Goal: Task Accomplishment & Management: Complete application form

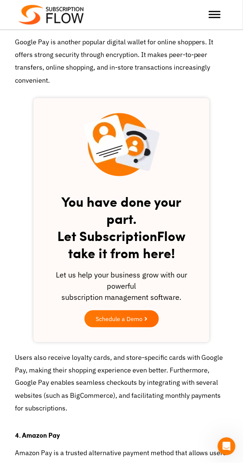
scroll to position [997, 0]
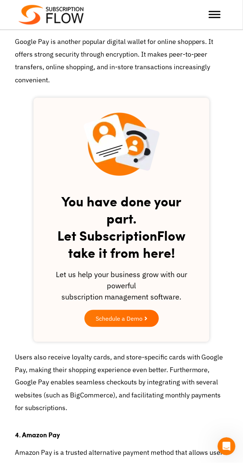
click at [148, 325] on link "Schedule a Demo" at bounding box center [122, 318] width 75 height 17
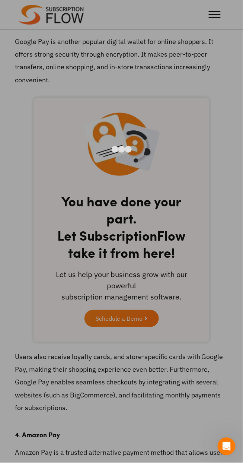
click at [56, 327] on div at bounding box center [121, 231] width 243 height 463
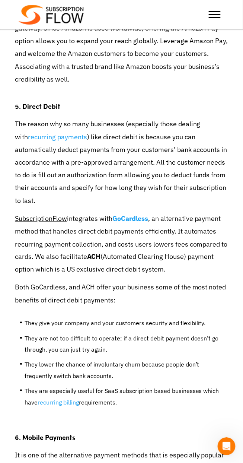
scroll to position [1518, 0]
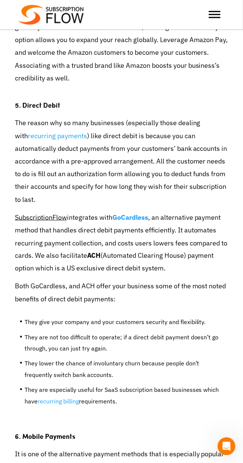
click at [31, 139] on link "recurring payments" at bounding box center [57, 136] width 59 height 9
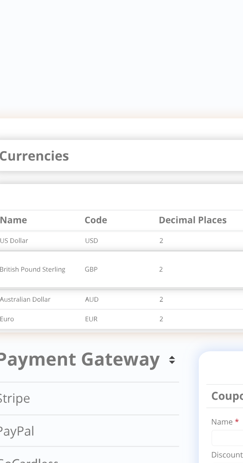
scroll to position [181, 0]
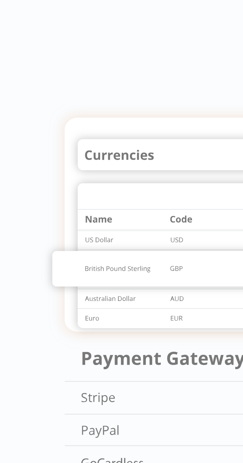
click at [36, 268] on img at bounding box center [113, 307] width 188 height 144
click at [34, 274] on img at bounding box center [113, 307] width 188 height 144
click at [34, 273] on img at bounding box center [113, 307] width 188 height 144
click at [38, 271] on img at bounding box center [113, 307] width 188 height 144
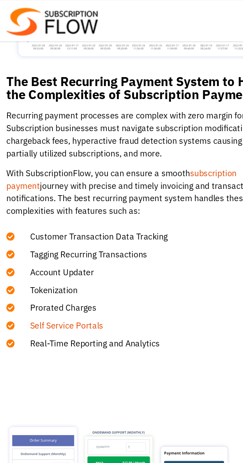
scroll to position [828, 0]
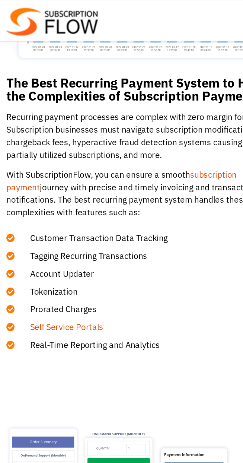
click at [177, 122] on link "subscription payment" at bounding box center [101, 128] width 164 height 16
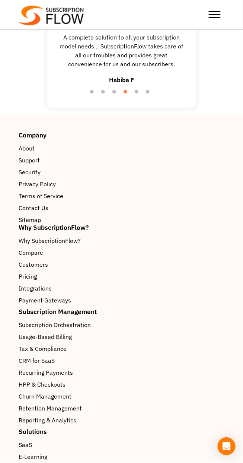
scroll to position [1849, 0]
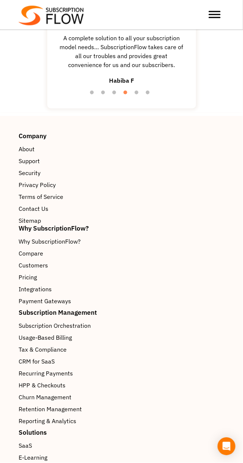
click at [223, 12] on div at bounding box center [201, 14] width 47 height 15
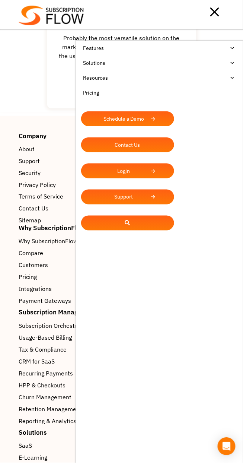
click at [192, 294] on ul "Features Subscription Management Subscription Handling Product, Plans & Pricing…" at bounding box center [160, 272] width 168 height 463
click at [220, 9] on div at bounding box center [154, 11] width 141 height 15
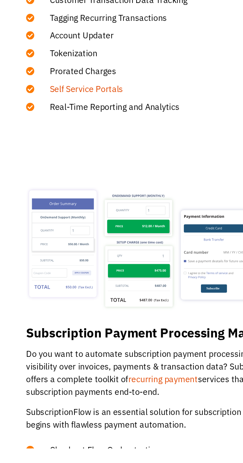
scroll to position [853, 0]
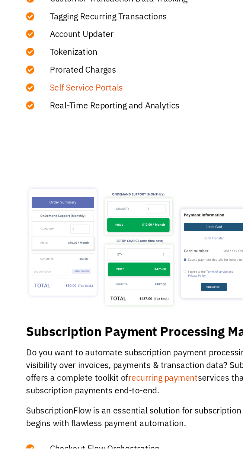
click at [109, 413] on link "recurring payment" at bounding box center [116, 412] width 50 height 7
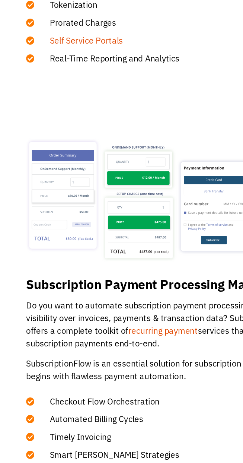
scroll to position [898, 0]
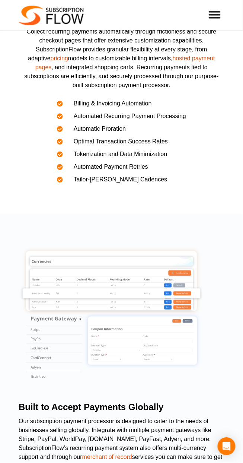
scroll to position [168, 0]
click at [210, 61] on link "hosted payment pages" at bounding box center [125, 63] width 180 height 15
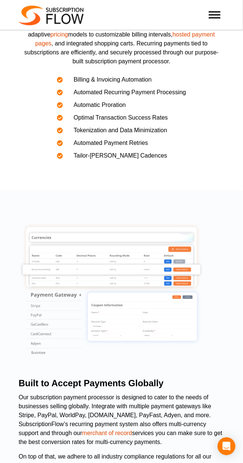
scroll to position [203, 0]
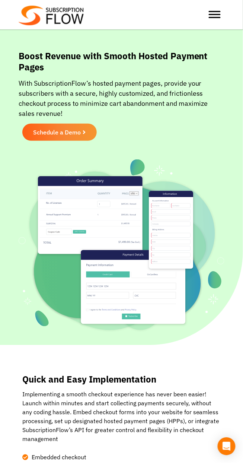
click at [218, 12] on span "Toggle Menu" at bounding box center [215, 11] width 12 height 1
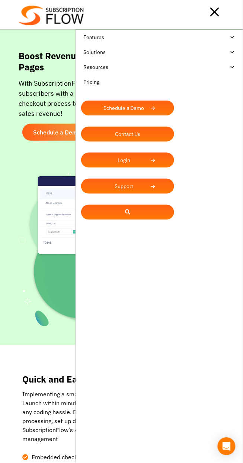
click at [167, 214] on link at bounding box center [127, 212] width 93 height 15
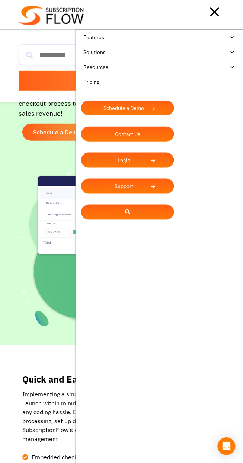
click at [84, 19] on div at bounding box center [154, 11] width 141 height 15
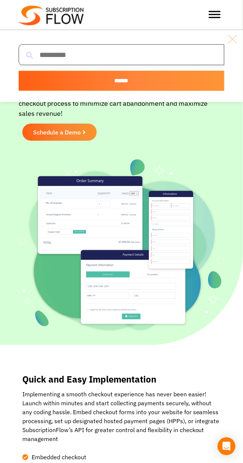
click at [113, 52] on input "search" at bounding box center [122, 54] width 206 height 21
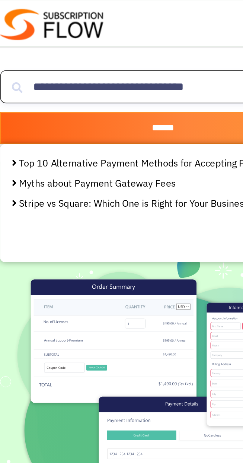
type input "**********"
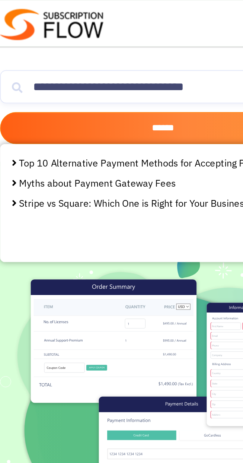
click at [140, 79] on input "******" at bounding box center [122, 81] width 206 height 20
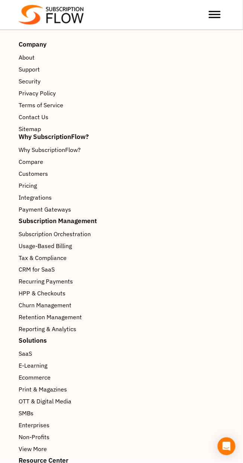
scroll to position [726, 0]
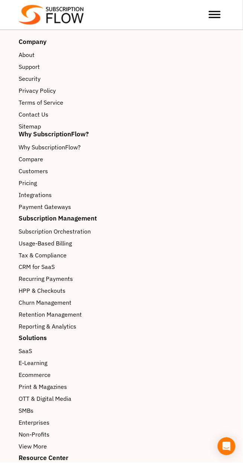
click at [68, 239] on span "Usage-Based Billing" at bounding box center [45, 243] width 53 height 9
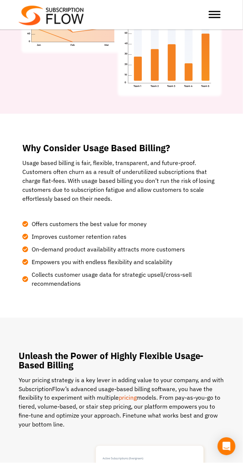
scroll to position [210, 0]
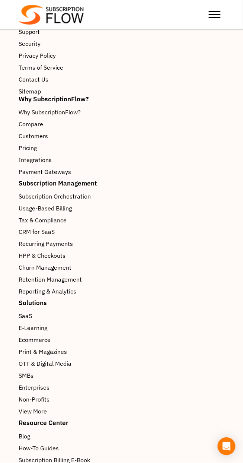
click at [71, 234] on link "CRM for SaaS" at bounding box center [122, 232] width 206 height 9
click at [59, 243] on span "Recurring Payments" at bounding box center [46, 244] width 54 height 9
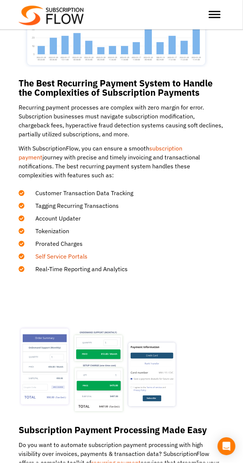
scroll to position [807, 0]
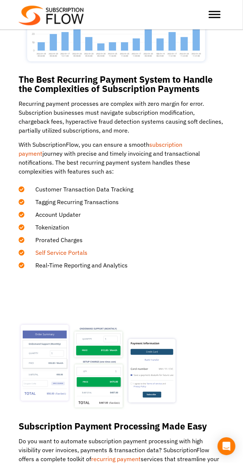
click at [86, 250] on link "Self Service Portals" at bounding box center [61, 252] width 52 height 7
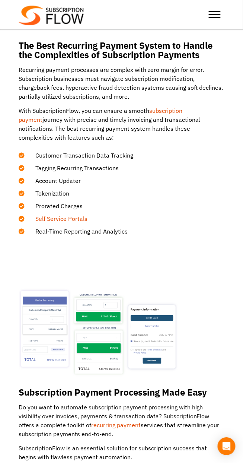
scroll to position [842, 0]
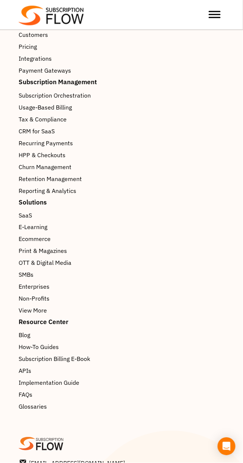
scroll to position [1945, 0]
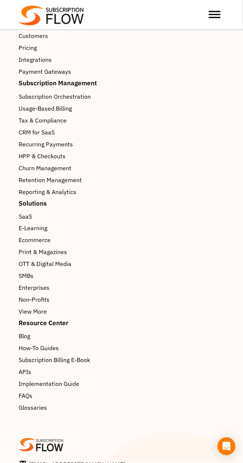
click at [224, 14] on div at bounding box center [201, 14] width 47 height 15
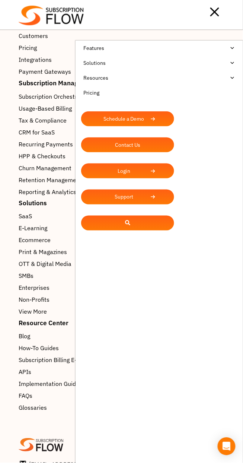
click at [225, 19] on div at bounding box center [154, 11] width 141 height 15
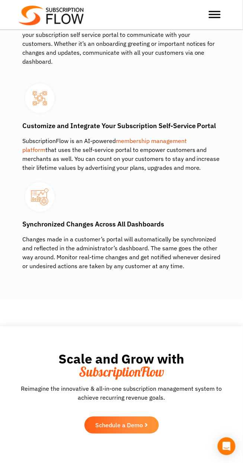
scroll to position [1189, 0]
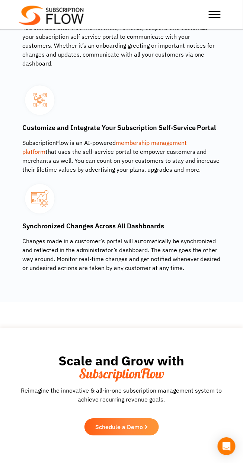
click at [186, 139] on link "membership management platform" at bounding box center [104, 147] width 165 height 16
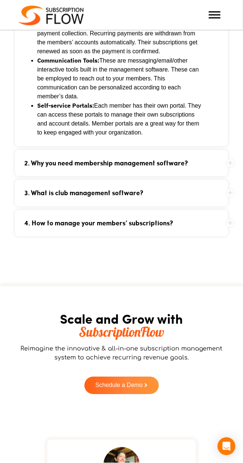
scroll to position [2006, 0]
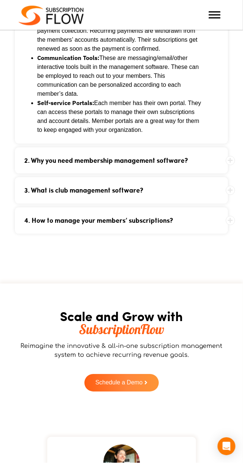
click at [167, 217] on link "4. How to manage your members’ subscriptions?" at bounding box center [112, 221] width 180 height 8
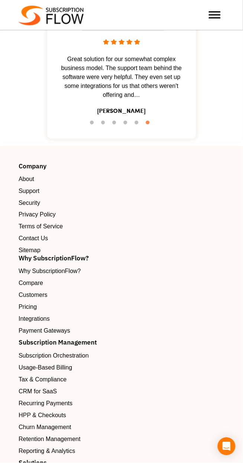
scroll to position [2349, 0]
click at [53, 291] on link "Customers" at bounding box center [122, 295] width 206 height 9
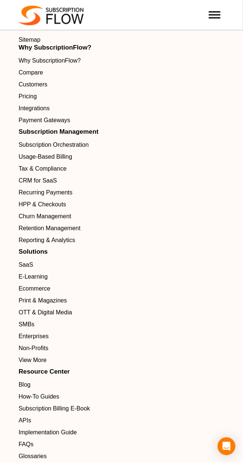
scroll to position [2804, 0]
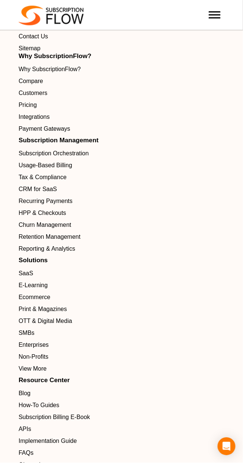
click at [79, 194] on link "CRM for SaaS" at bounding box center [122, 189] width 206 height 9
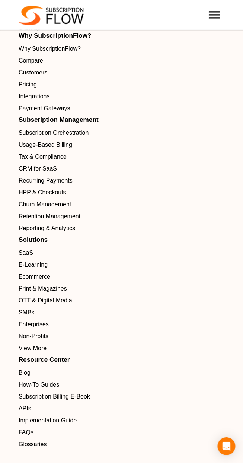
scroll to position [2839, 0]
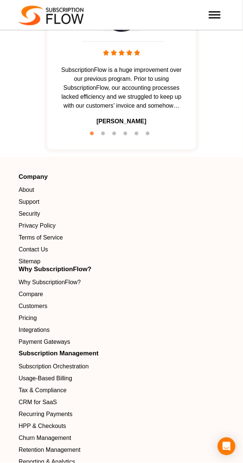
scroll to position [2593, 0]
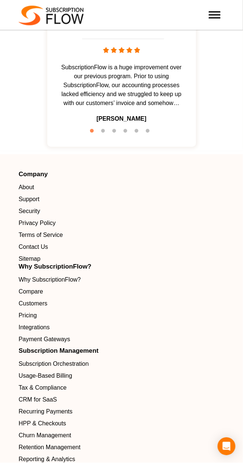
click at [70, 416] on span "Recurring Payments" at bounding box center [46, 411] width 54 height 9
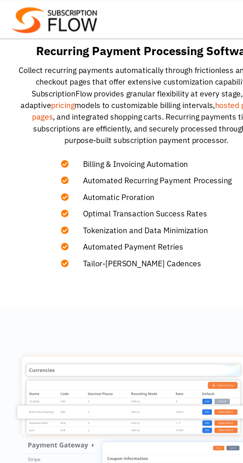
scroll to position [145, 0]
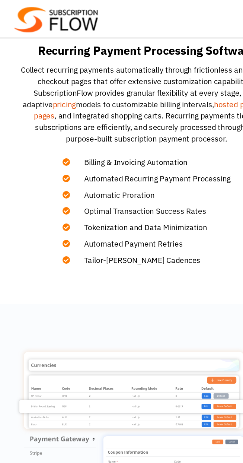
click at [66, 80] on link "pricing" at bounding box center [58, 81] width 18 height 7
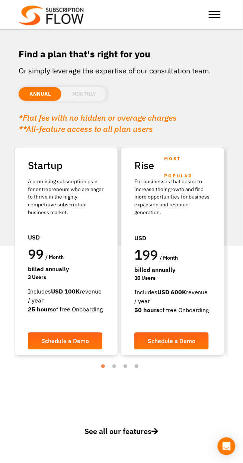
click at [99, 91] on li "MONTHLY" at bounding box center [83, 94] width 45 height 14
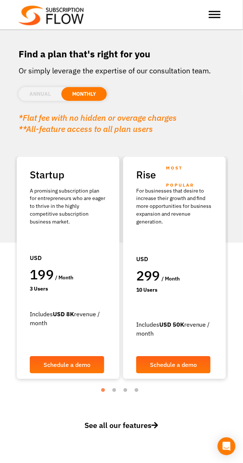
click at [50, 91] on li "ANNUAL" at bounding box center [40, 94] width 43 height 14
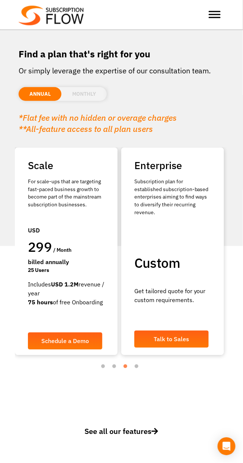
click at [93, 92] on li "MONTHLY" at bounding box center [83, 94] width 45 height 14
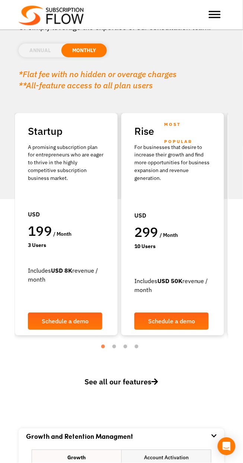
scroll to position [43, 0]
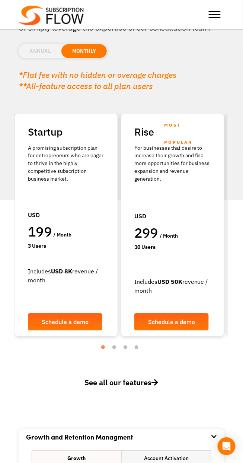
click at [83, 323] on span "Schedule a demo" at bounding box center [65, 322] width 47 height 6
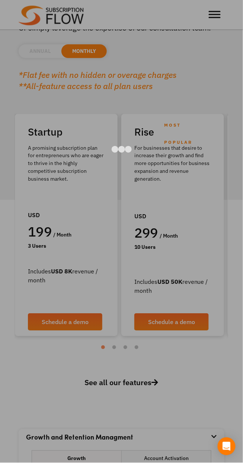
click at [187, 395] on div at bounding box center [121, 231] width 243 height 463
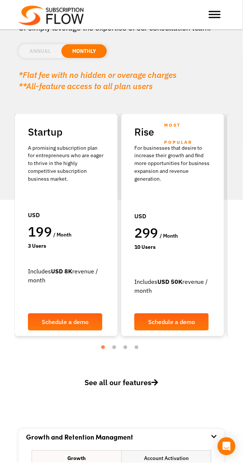
click at [220, 12] on span "Toggle Menu" at bounding box center [215, 11] width 12 height 1
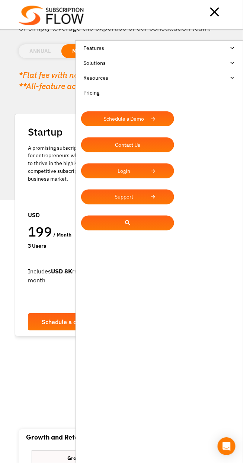
click at [84, 19] on div at bounding box center [154, 11] width 141 height 15
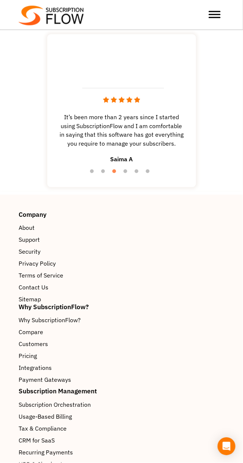
scroll to position [1242, 0]
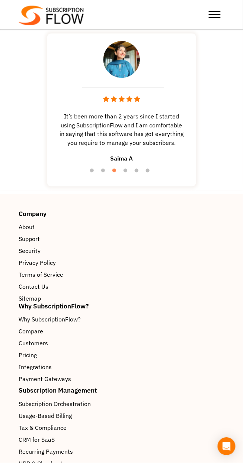
click at [63, 278] on span "Terms of Service" at bounding box center [41, 275] width 45 height 9
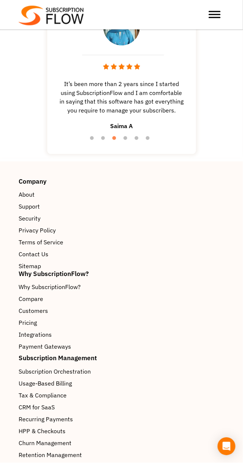
scroll to position [1277, 0]
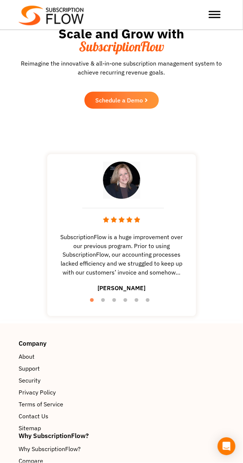
scroll to position [1115, 0]
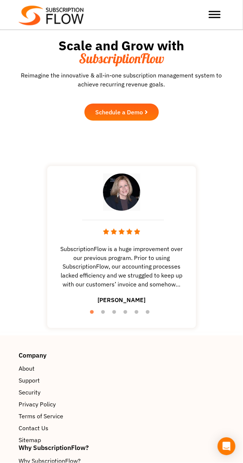
click at [152, 120] on link "Schedule a Demo" at bounding box center [122, 112] width 75 height 17
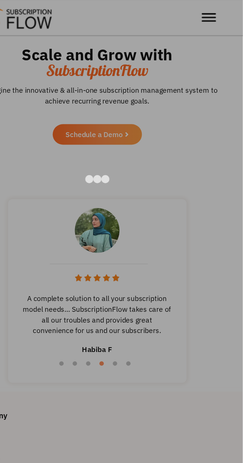
click at [186, 12] on div at bounding box center [121, 231] width 243 height 463
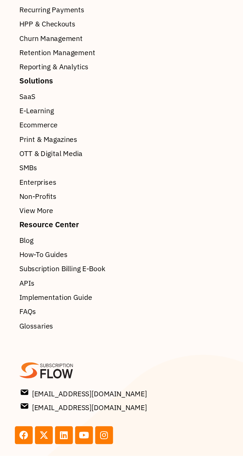
scroll to position [1619, 0]
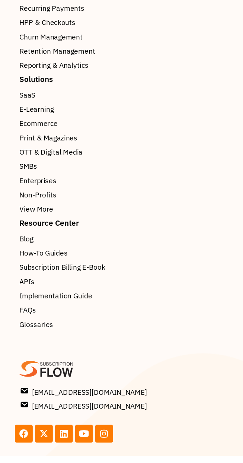
click at [85, 306] on span "Subscription Billing E-Book" at bounding box center [55, 305] width 72 height 9
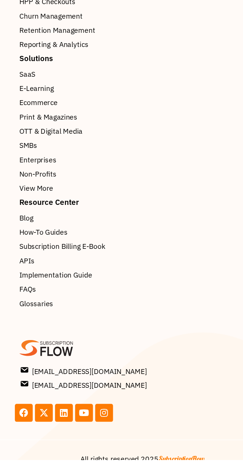
scroll to position [1654, 0]
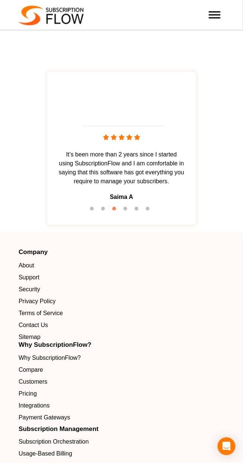
scroll to position [2124, 0]
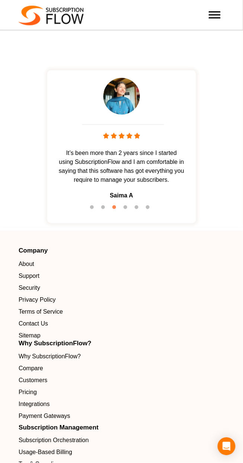
click at [63, 296] on link "Privacy Policy" at bounding box center [122, 300] width 206 height 9
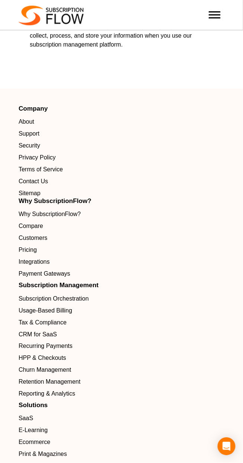
scroll to position [2220, 0]
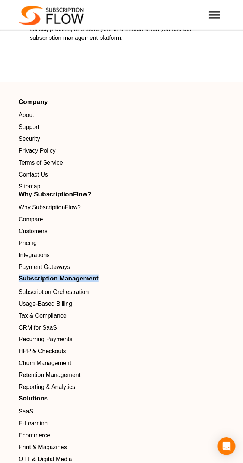
click at [188, 297] on link "Subscription Orchestration" at bounding box center [122, 292] width 206 height 9
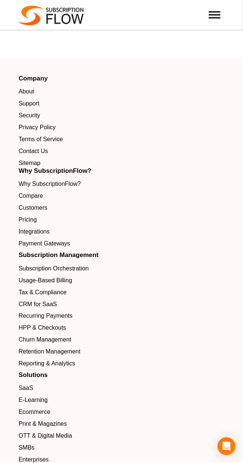
scroll to position [2256, 0]
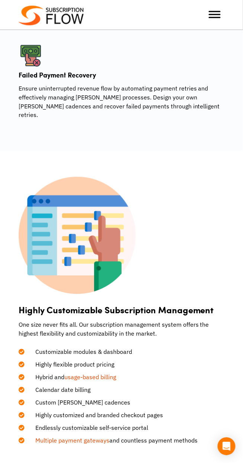
scroll to position [889, 0]
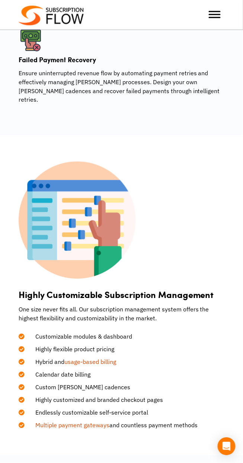
click at [114, 363] on link "usage-based billing" at bounding box center [90, 361] width 52 height 7
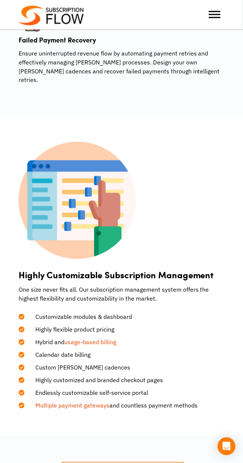
scroll to position [924, 0]
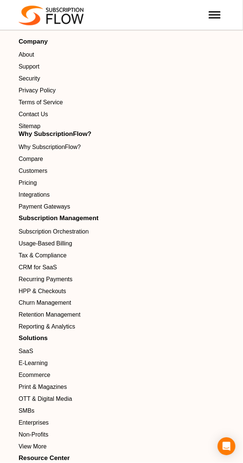
scroll to position [2266, 0]
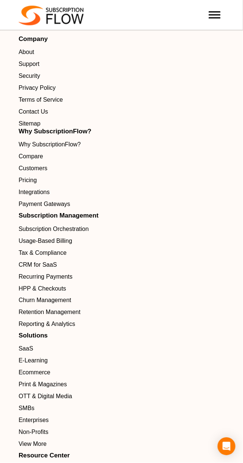
click at [41, 128] on span "Sitemap" at bounding box center [30, 123] width 22 height 9
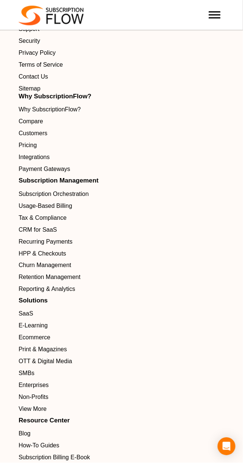
scroll to position [2301, 0]
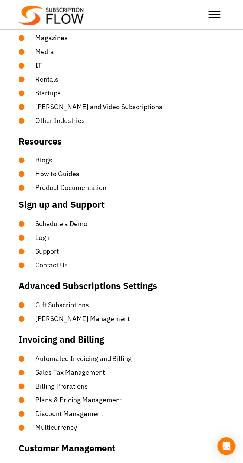
scroll to position [826, 0]
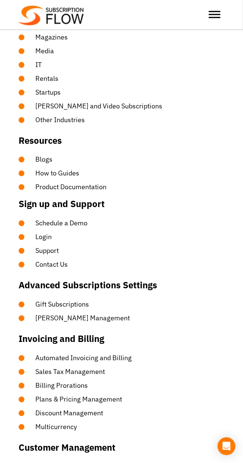
click at [120, 397] on span "Plans & Pricing Management" at bounding box center [74, 400] width 96 height 10
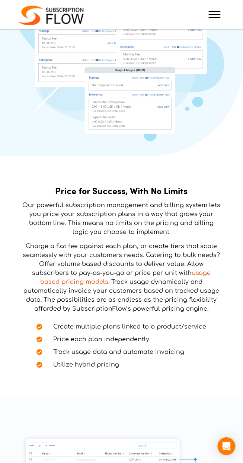
scroll to position [214, 0]
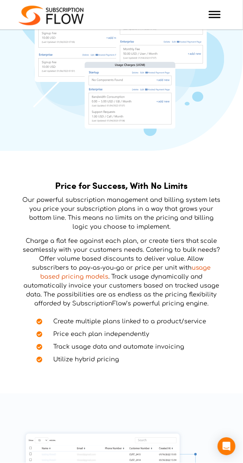
click at [101, 278] on link "usage based pricing models" at bounding box center [125, 273] width 171 height 16
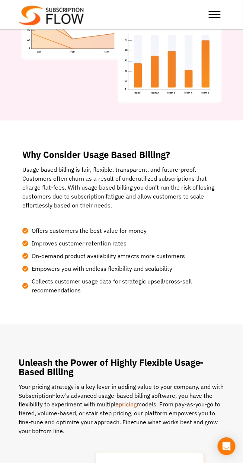
scroll to position [192, 0]
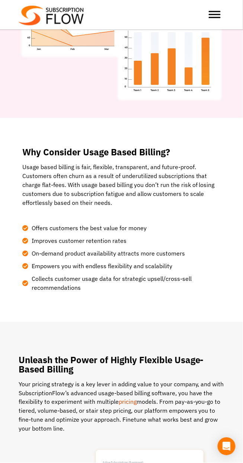
click at [135, 402] on link "pricing" at bounding box center [128, 402] width 18 height 7
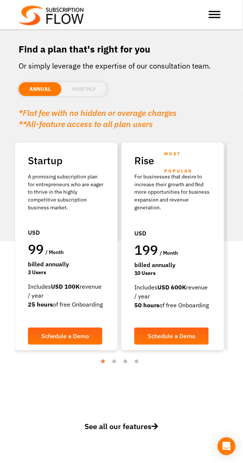
click at [51, 336] on span "Schedule a Demo" at bounding box center [65, 337] width 48 height 6
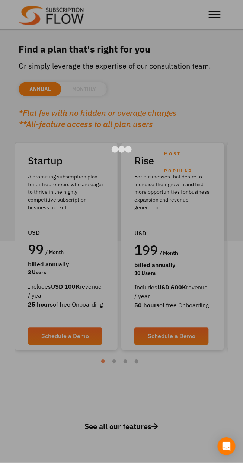
click at [182, 401] on div at bounding box center [121, 231] width 243 height 463
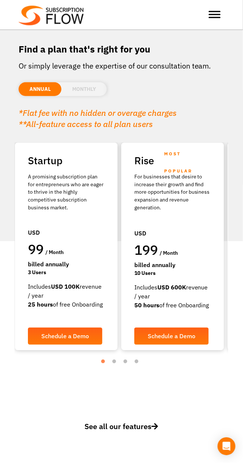
click at [94, 83] on li "MONTHLY" at bounding box center [83, 89] width 45 height 14
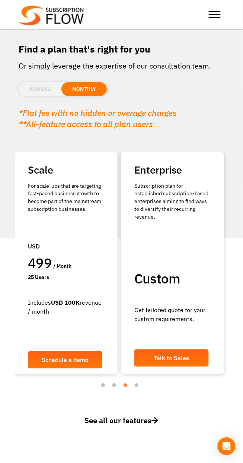
click at [184, 357] on span "Talk to Sales" at bounding box center [171, 358] width 35 height 6
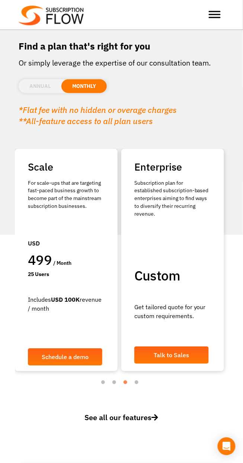
scroll to position [40, 0]
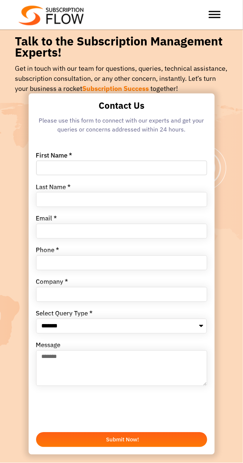
click at [130, 166] on input "First Name *" at bounding box center [121, 168] width 171 height 15
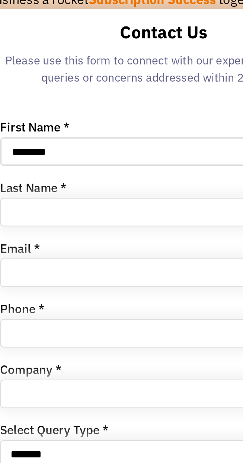
type input "*******"
click at [109, 196] on input "Last Name *" at bounding box center [121, 199] width 171 height 15
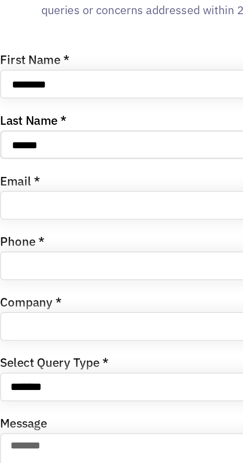
type input "*****"
click at [115, 216] on div "Email *" at bounding box center [121, 227] width 177 height 23
click at [125, 213] on div "**********" at bounding box center [121, 304] width 177 height 304
click at [118, 218] on div "Email *" at bounding box center [121, 227] width 177 height 23
click at [108, 250] on div "Phone *" at bounding box center [121, 258] width 177 height 23
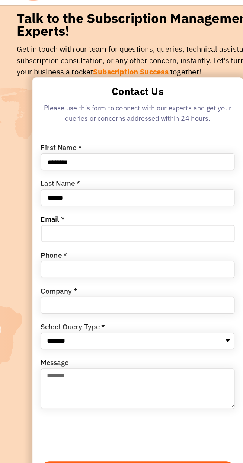
click at [130, 231] on input "Email *" at bounding box center [121, 231] width 171 height 15
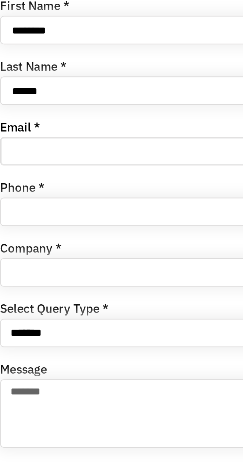
type input "**********"
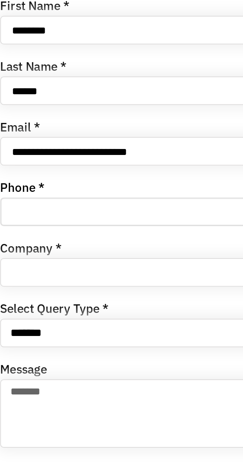
click at [108, 266] on input "Phone *" at bounding box center [121, 263] width 171 height 15
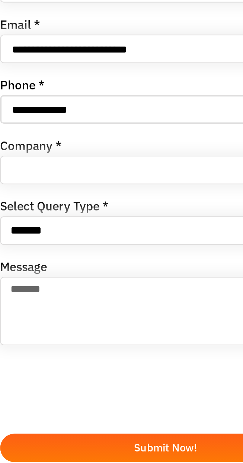
type input "**********"
click at [100, 297] on input "Company *" at bounding box center [121, 294] width 171 height 15
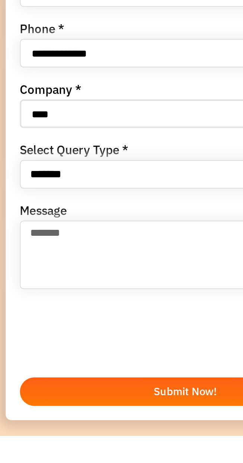
type input "****"
click at [115, 326] on select "**********" at bounding box center [121, 326] width 171 height 15
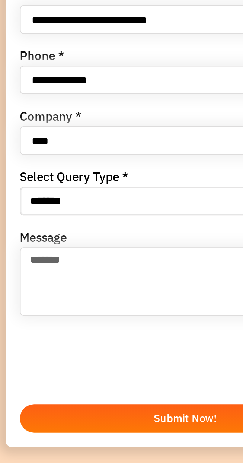
click at [36, 319] on select "**********" at bounding box center [121, 326] width 171 height 15
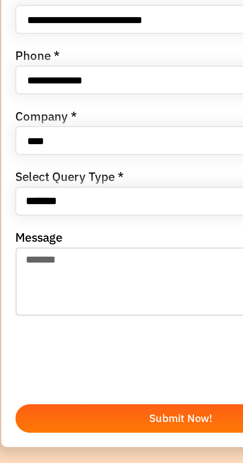
click at [109, 359] on textarea "Message" at bounding box center [121, 369] width 171 height 36
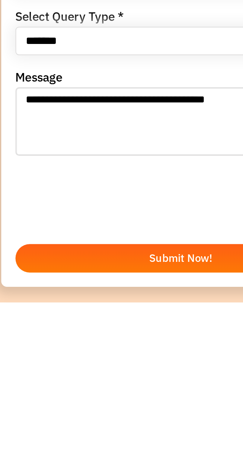
type textarea "**********"
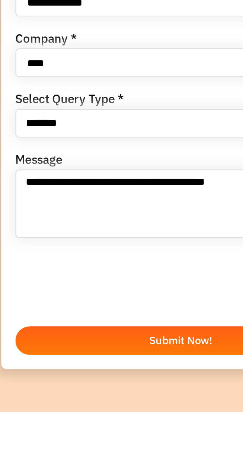
scroll to position [24, 0]
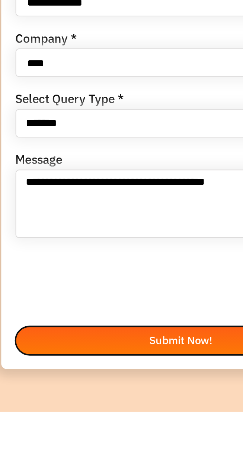
click at [117, 416] on span "Submit Now!" at bounding box center [122, 416] width 33 height 6
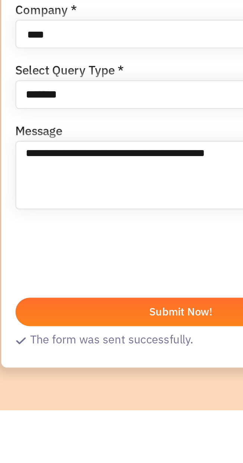
scroll to position [76, 0]
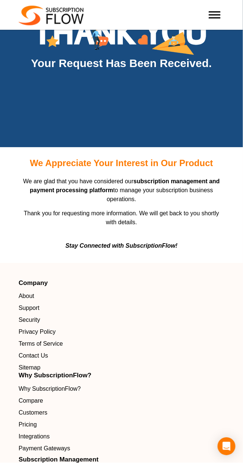
scroll to position [139, 0]
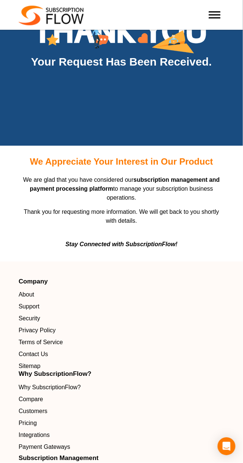
click at [159, 244] on em "Stay Connected with SubscriptionFlow!" at bounding box center [122, 244] width 112 height 6
click at [154, 243] on em "Stay Connected with SubscriptionFlow!" at bounding box center [122, 244] width 112 height 6
click at [151, 247] on em "Stay Connected with SubscriptionFlow!" at bounding box center [122, 244] width 112 height 6
click at [150, 244] on em "Stay Connected with SubscriptionFlow!" at bounding box center [122, 244] width 112 height 6
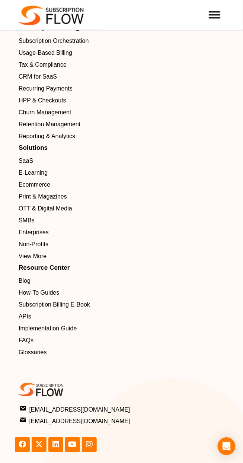
scroll to position [568, 0]
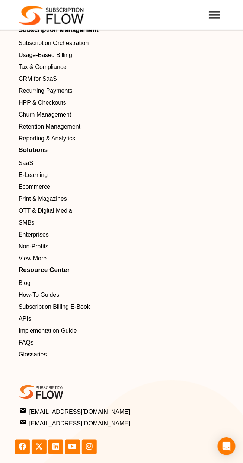
click at [97, 409] on span "[EMAIL_ADDRESS][DOMAIN_NAME]" at bounding box center [75, 412] width 110 height 10
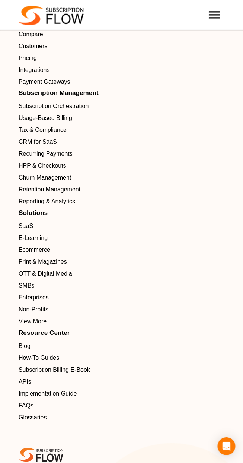
scroll to position [502, 0]
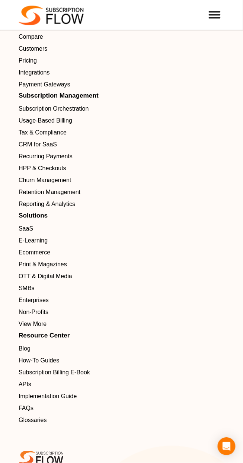
click at [61, 157] on span "Recurring Payments" at bounding box center [46, 156] width 54 height 9
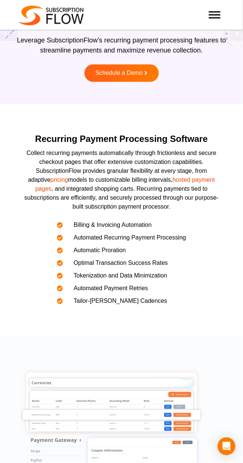
scroll to position [61, 0]
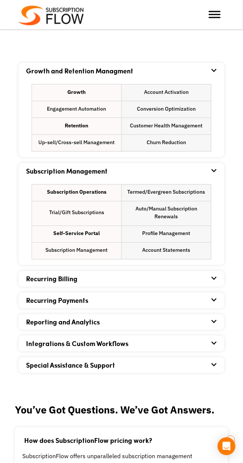
scroll to position [416, 0]
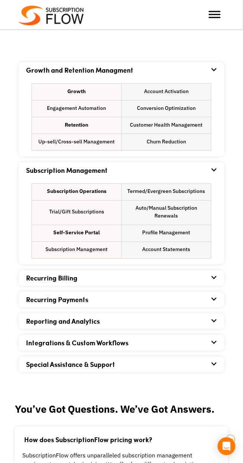
click at [229, 276] on div "Growth and Retention Managment Growth Account Activation Engagement Automation …" at bounding box center [121, 221] width 243 height 324
click at [215, 278] on icon at bounding box center [214, 278] width 5 height 6
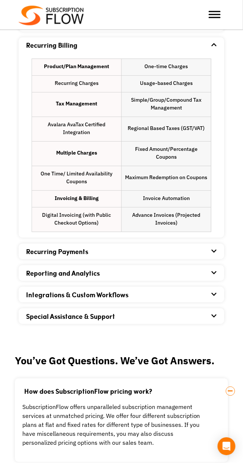
scroll to position [650, 0]
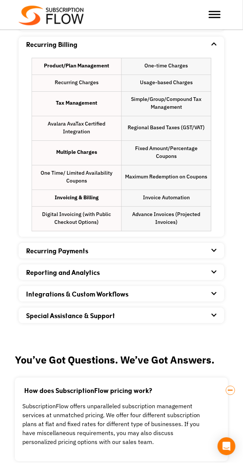
click at [217, 315] on icon at bounding box center [214, 315] width 5 height 6
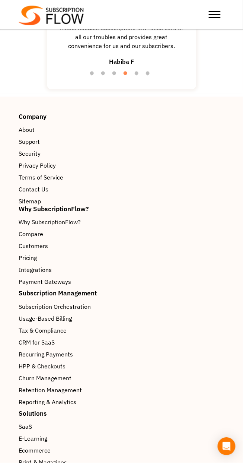
scroll to position [1687, 0]
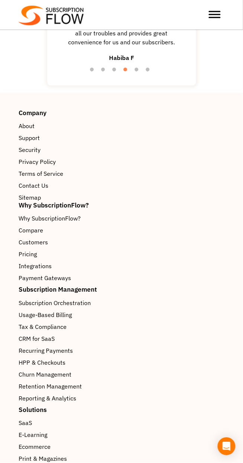
click at [89, 303] on span "Subscription Orchestration" at bounding box center [55, 303] width 72 height 9
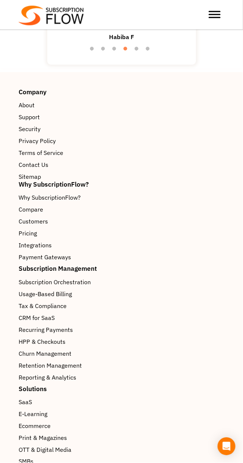
scroll to position [1722, 0]
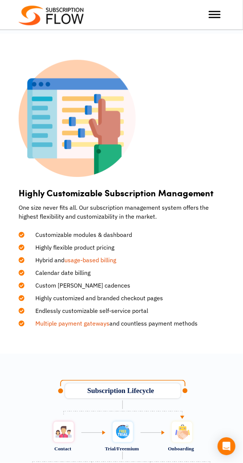
scroll to position [1001, 0]
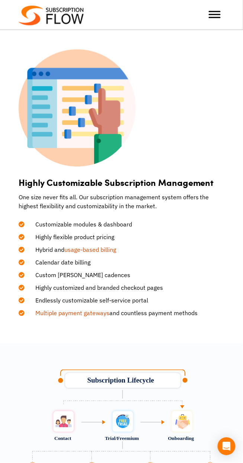
click at [107, 251] on link "usage-based billing" at bounding box center [90, 249] width 52 height 7
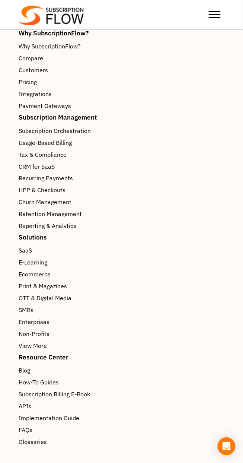
scroll to position [2383, 0]
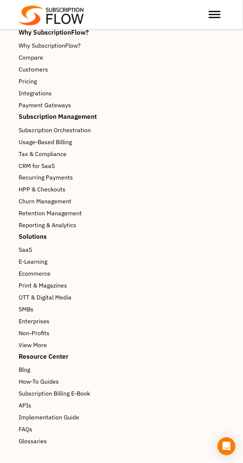
click at [50, 322] on span "Enterprises" at bounding box center [34, 321] width 31 height 9
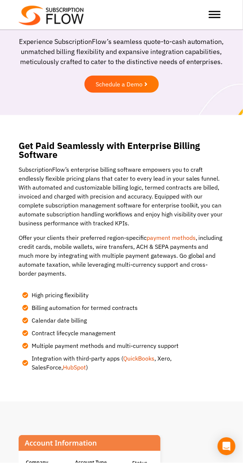
scroll to position [45, 0]
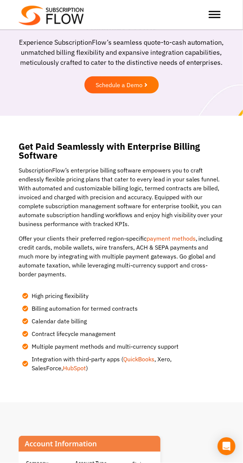
click at [187, 237] on link "payment methods" at bounding box center [171, 238] width 49 height 7
